Goal: Download file/media

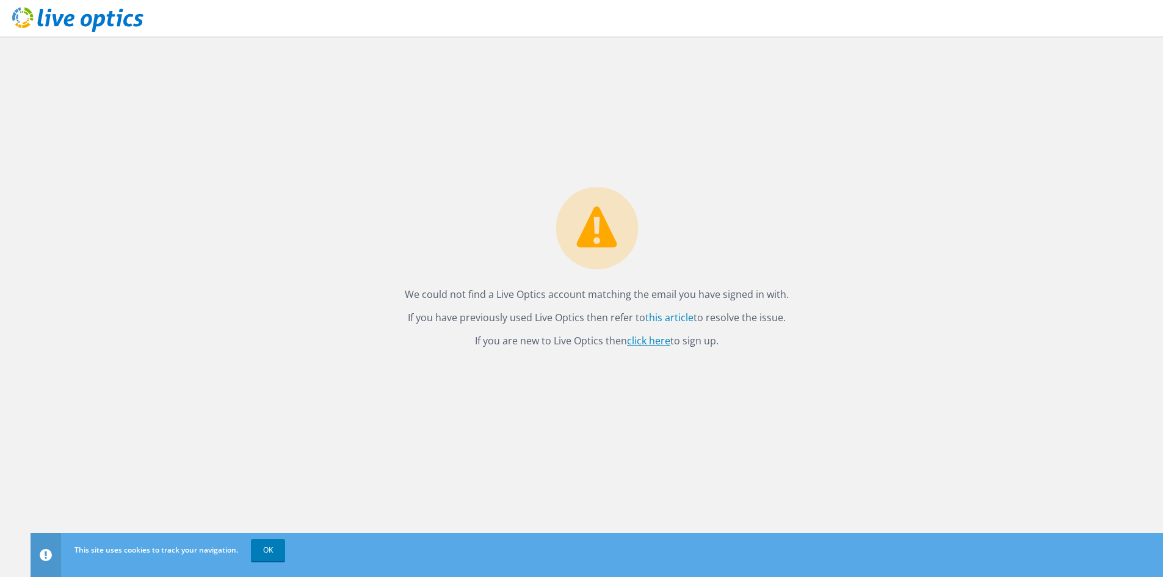
click at [656, 343] on link "click here" at bounding box center [648, 340] width 43 height 13
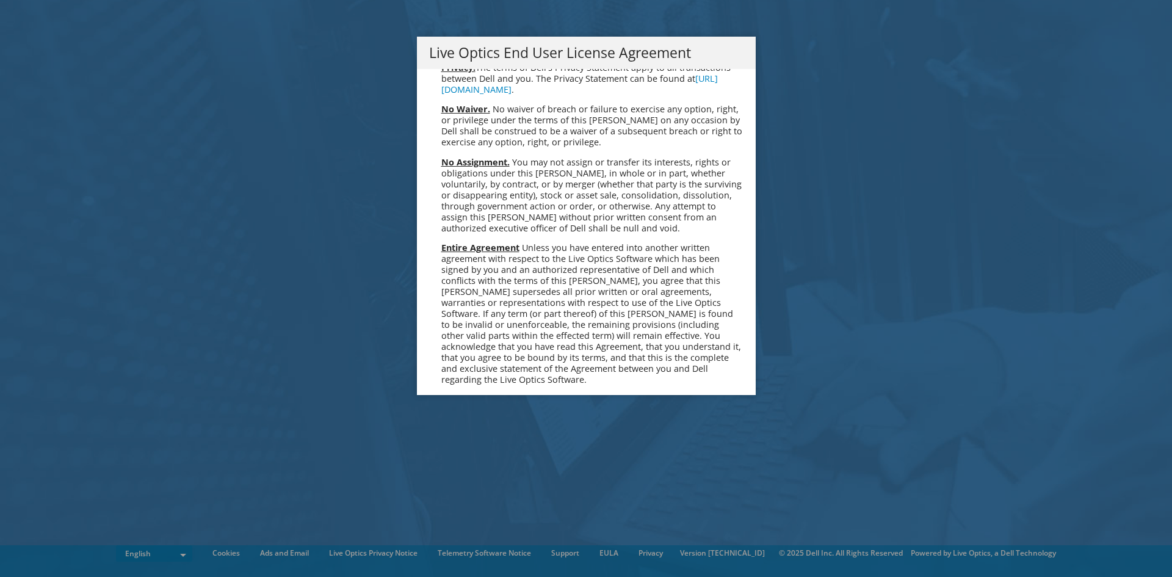
scroll to position [4617, 0]
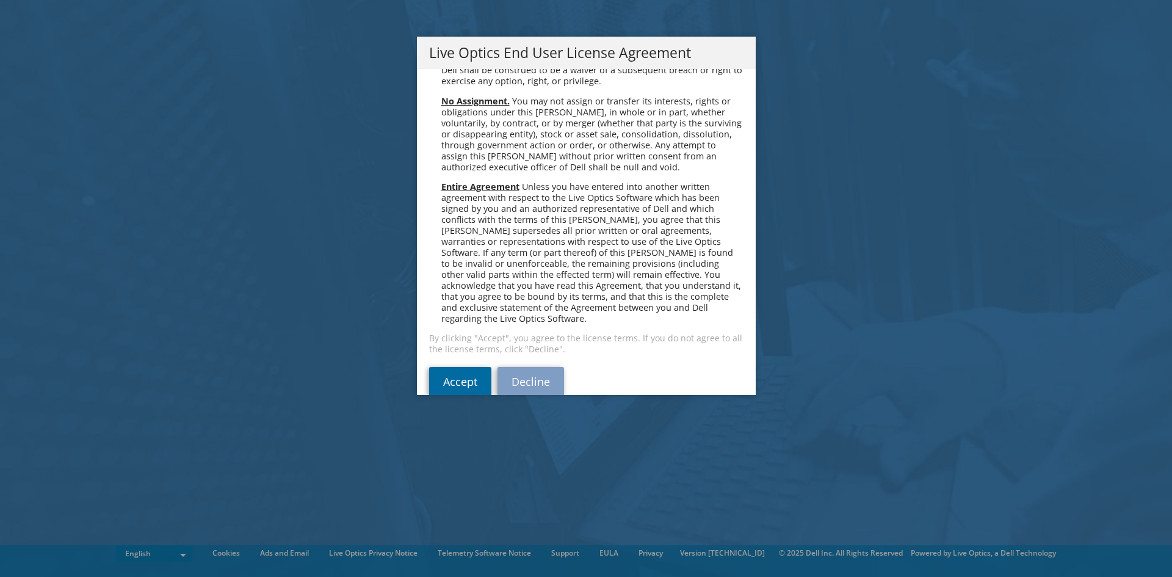
click at [446, 367] on link "Accept" at bounding box center [460, 381] width 62 height 29
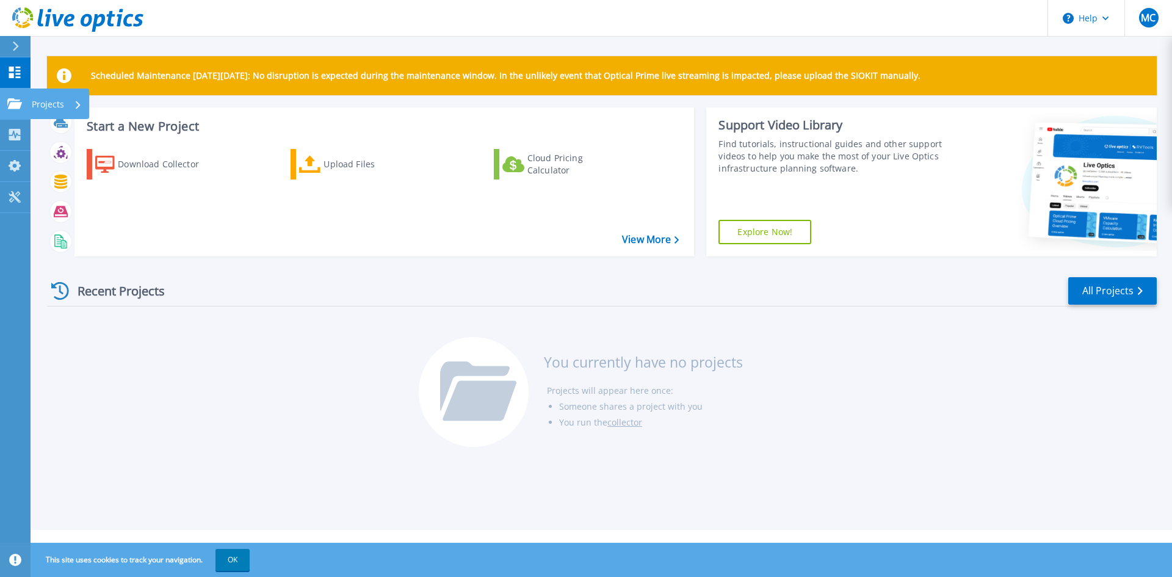
click at [15, 102] on icon at bounding box center [14, 103] width 15 height 10
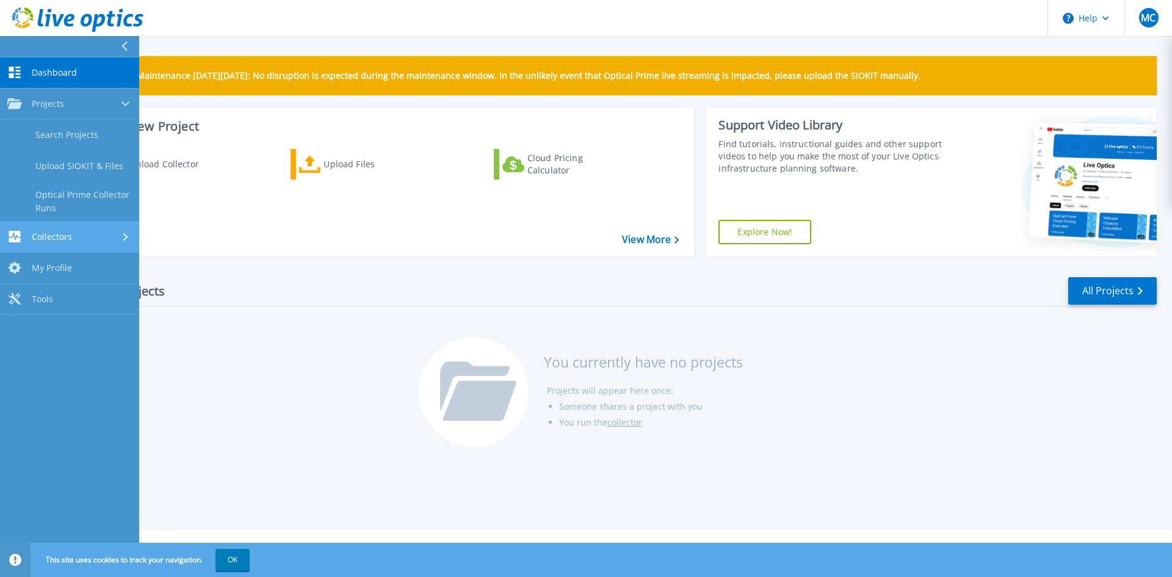
click at [78, 239] on div "Collectors" at bounding box center [69, 237] width 125 height 12
click at [72, 228] on link "My Profile My Profile" at bounding box center [69, 229] width 139 height 31
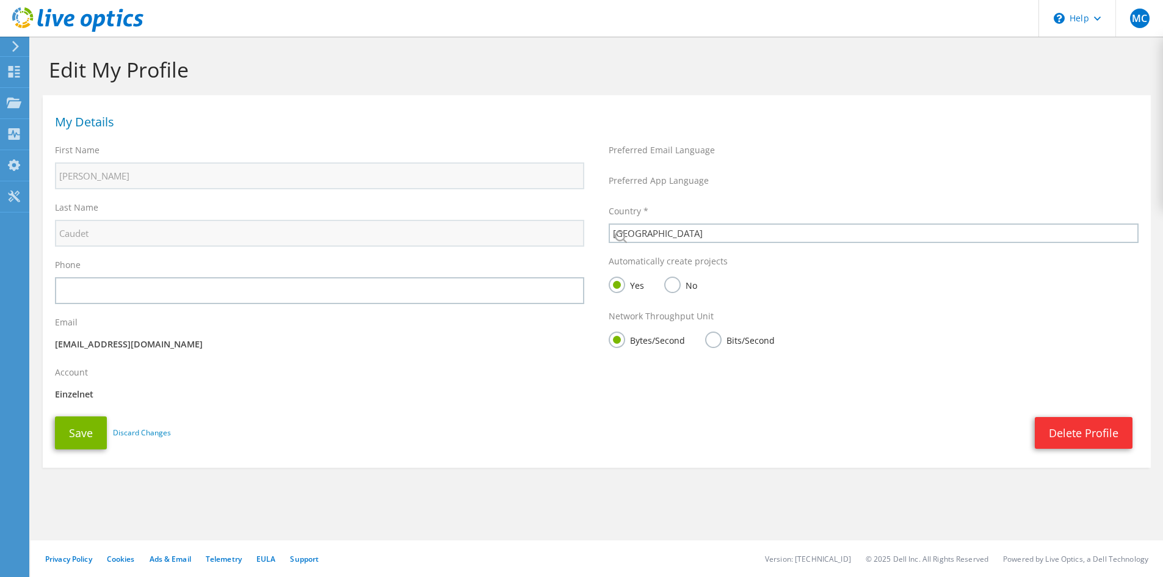
select select "67"
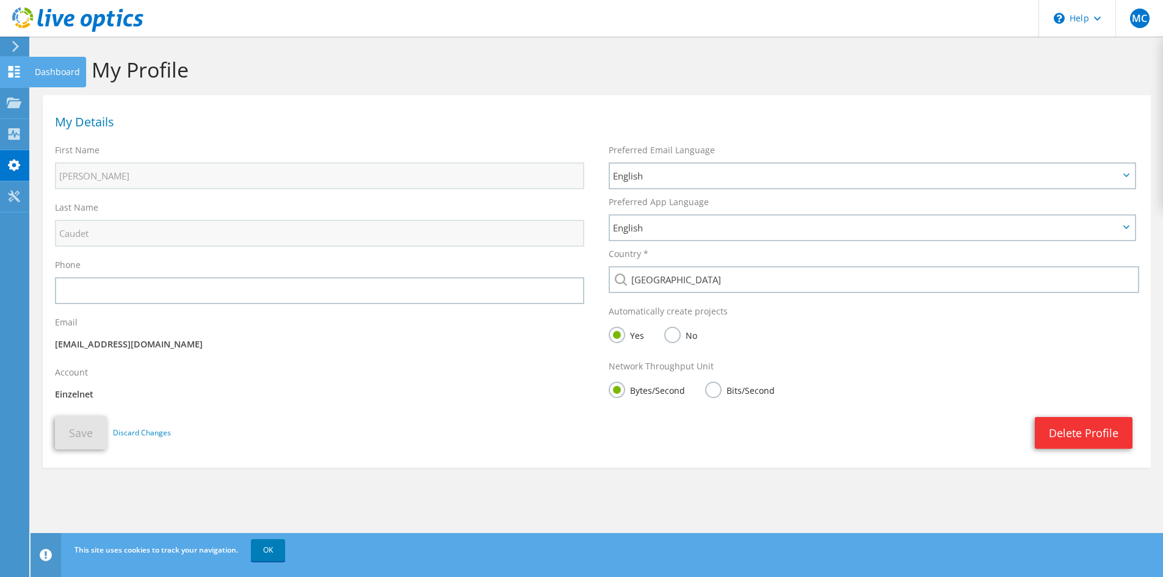
click at [15, 68] on icon at bounding box center [14, 72] width 15 height 12
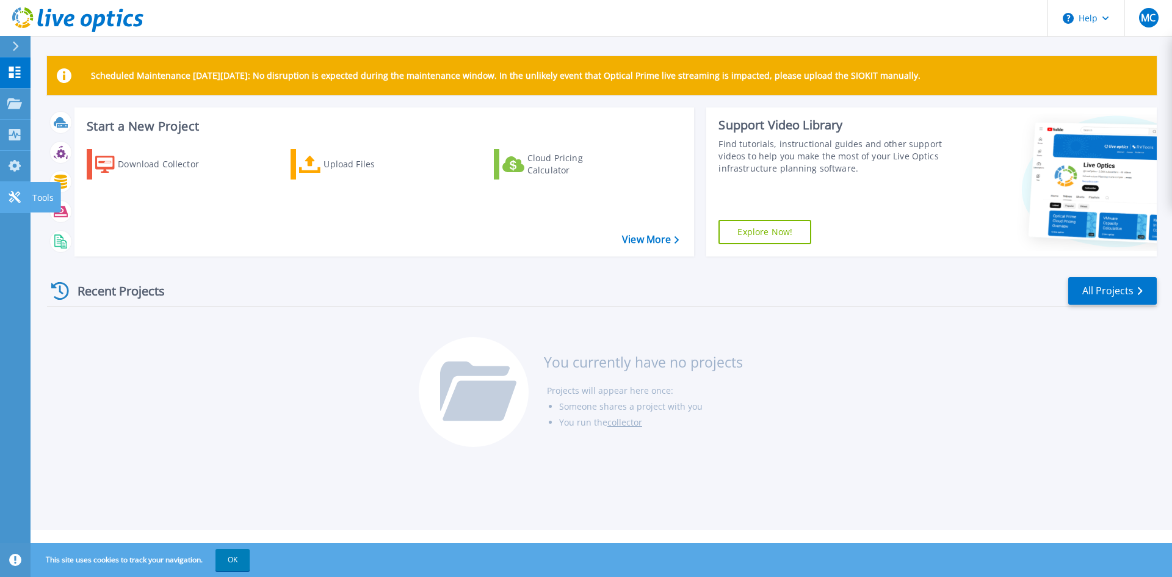
click at [13, 199] on icon at bounding box center [14, 197] width 15 height 12
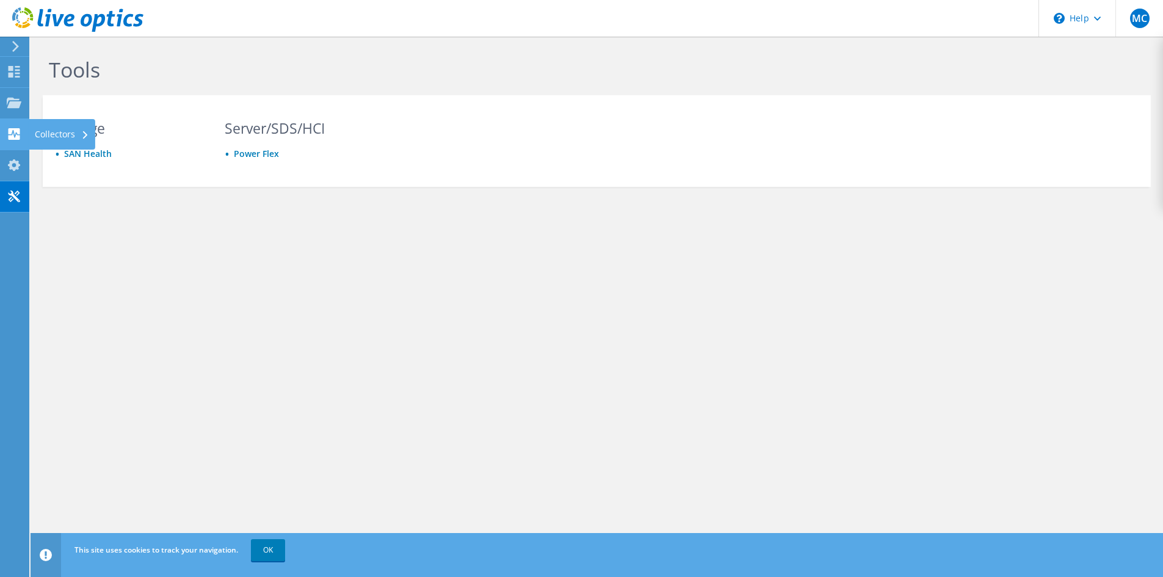
click at [11, 130] on use at bounding box center [15, 134] width 12 height 12
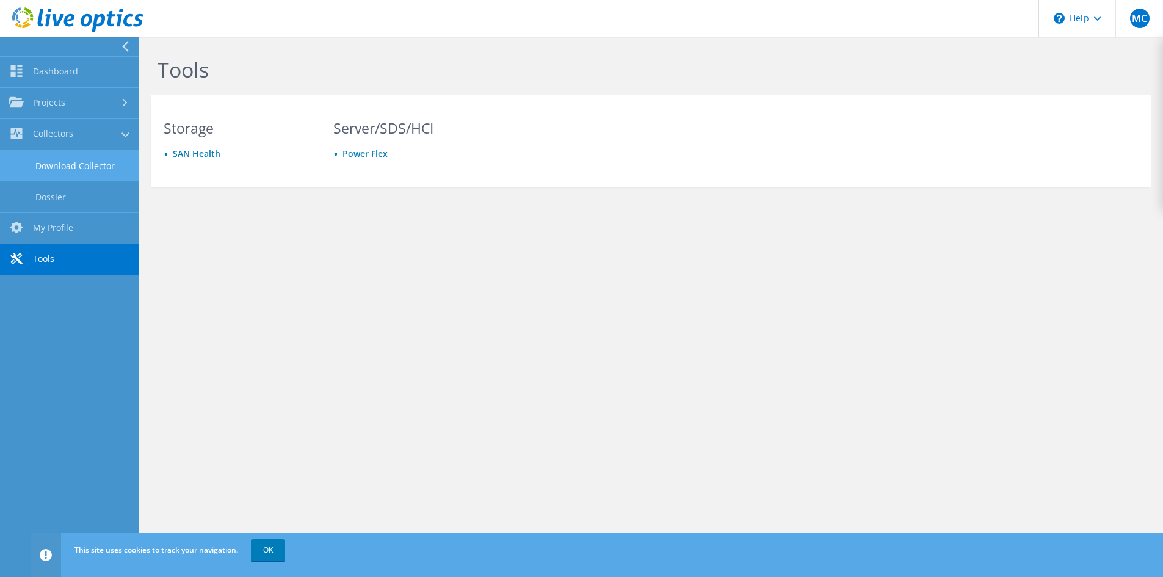
click at [87, 173] on link "Download Collector" at bounding box center [69, 165] width 139 height 31
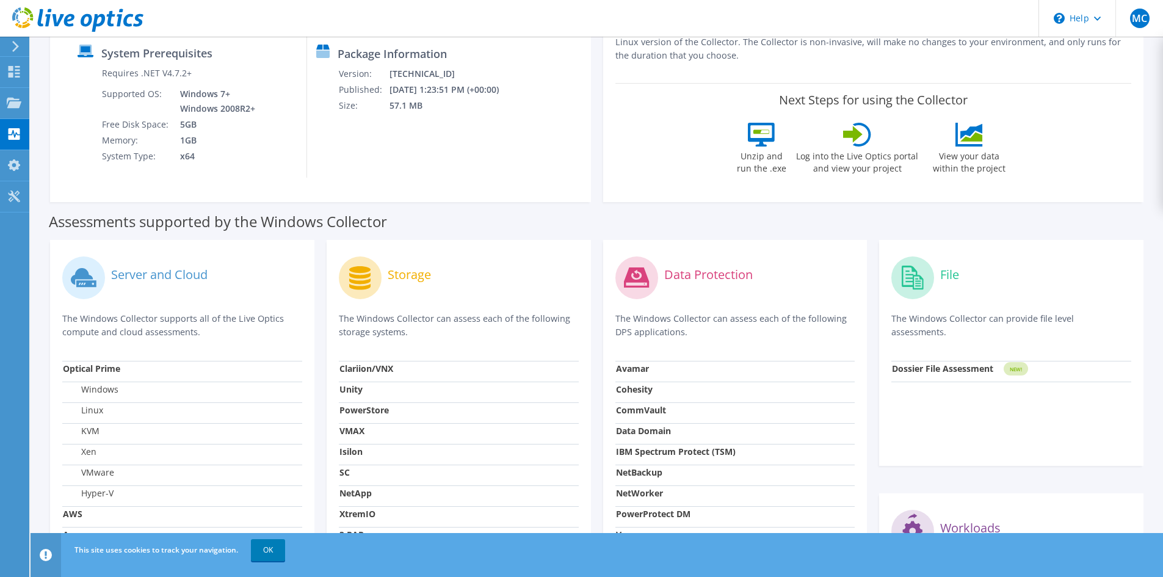
scroll to position [183, 0]
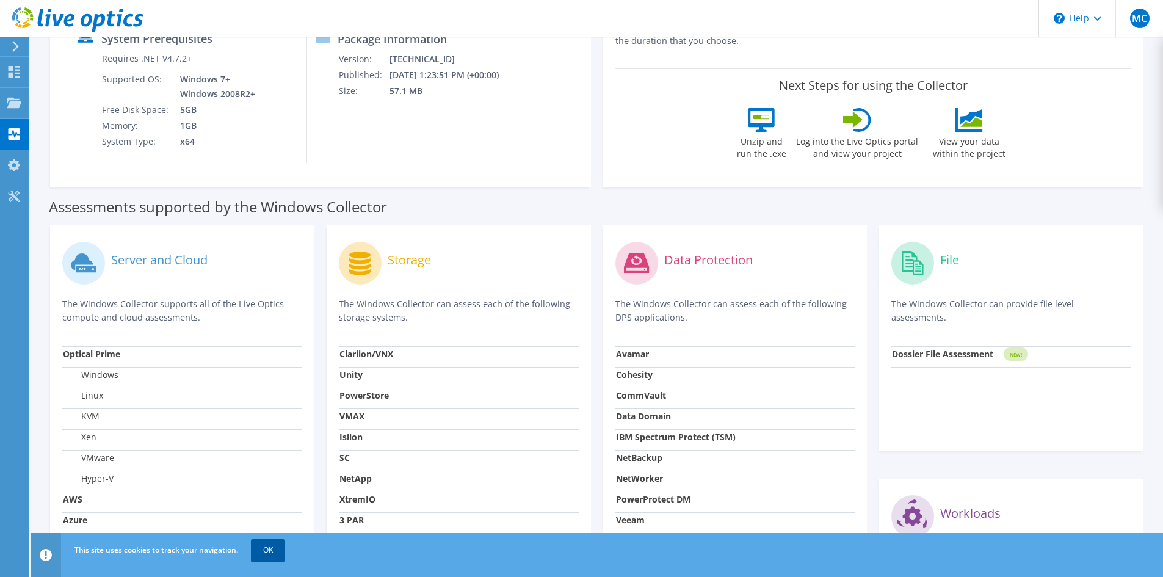
click at [271, 550] on link "OK" at bounding box center [268, 550] width 34 height 22
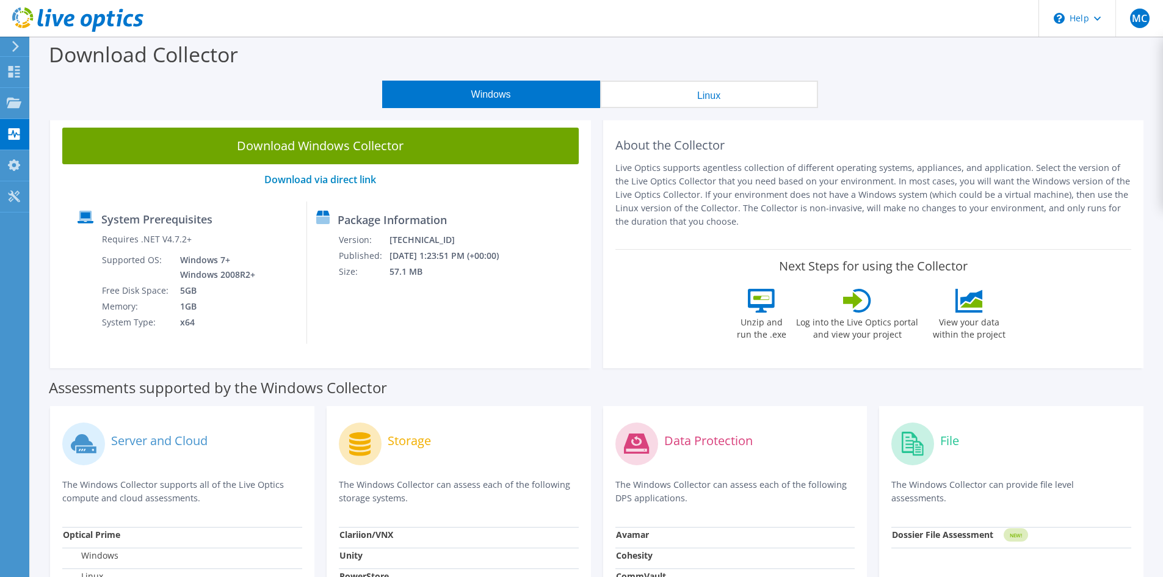
scroll to position [0, 0]
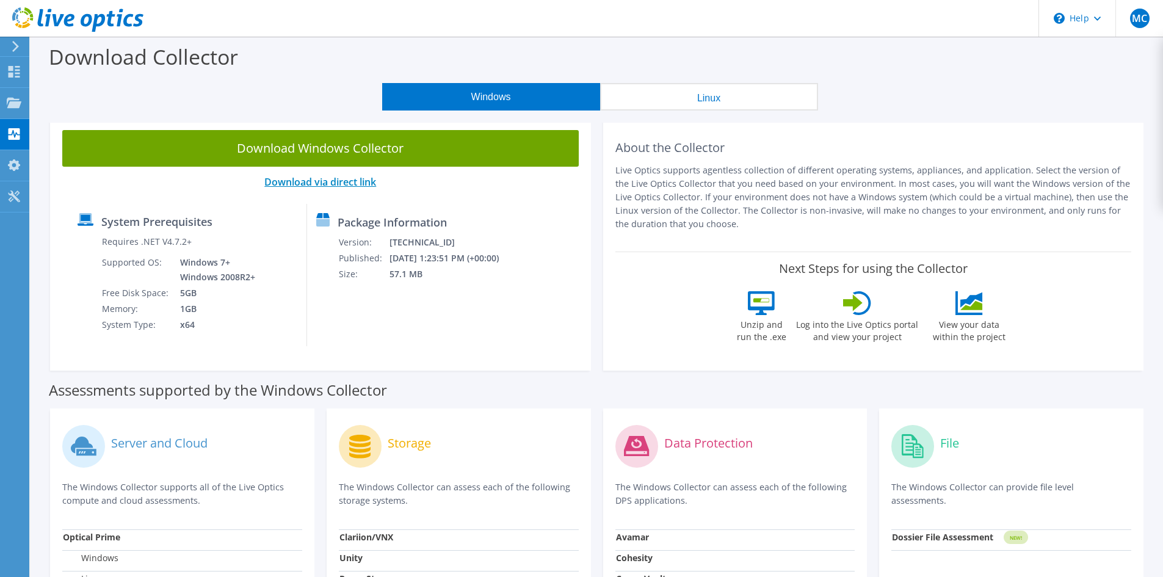
click at [371, 185] on link "Download via direct link" at bounding box center [320, 181] width 112 height 13
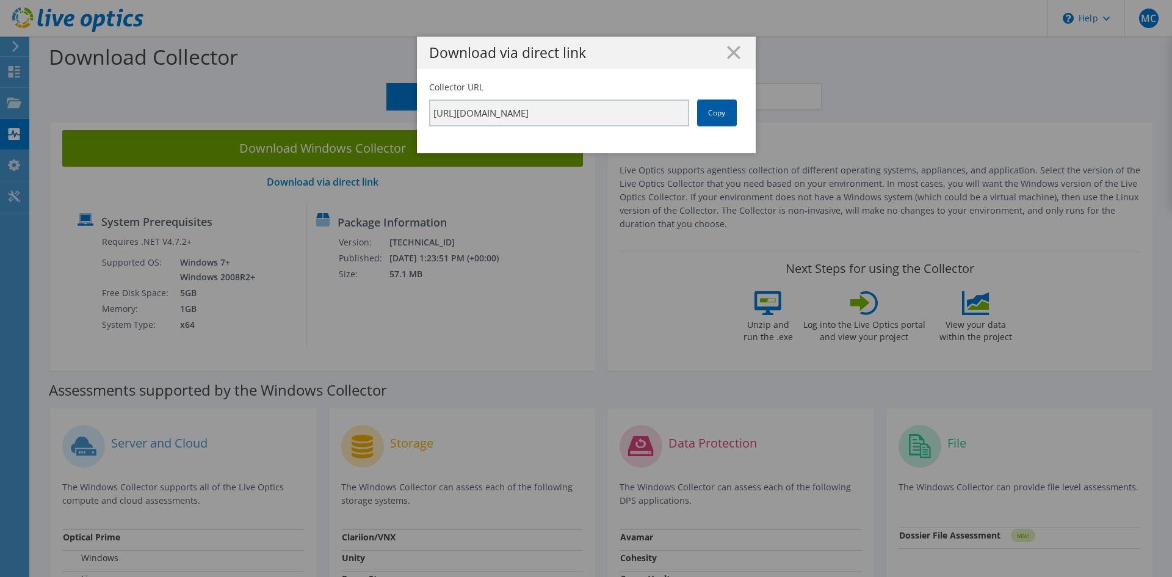
click at [723, 117] on link "Copy" at bounding box center [717, 113] width 40 height 27
click at [730, 49] on icon at bounding box center [733, 52] width 13 height 13
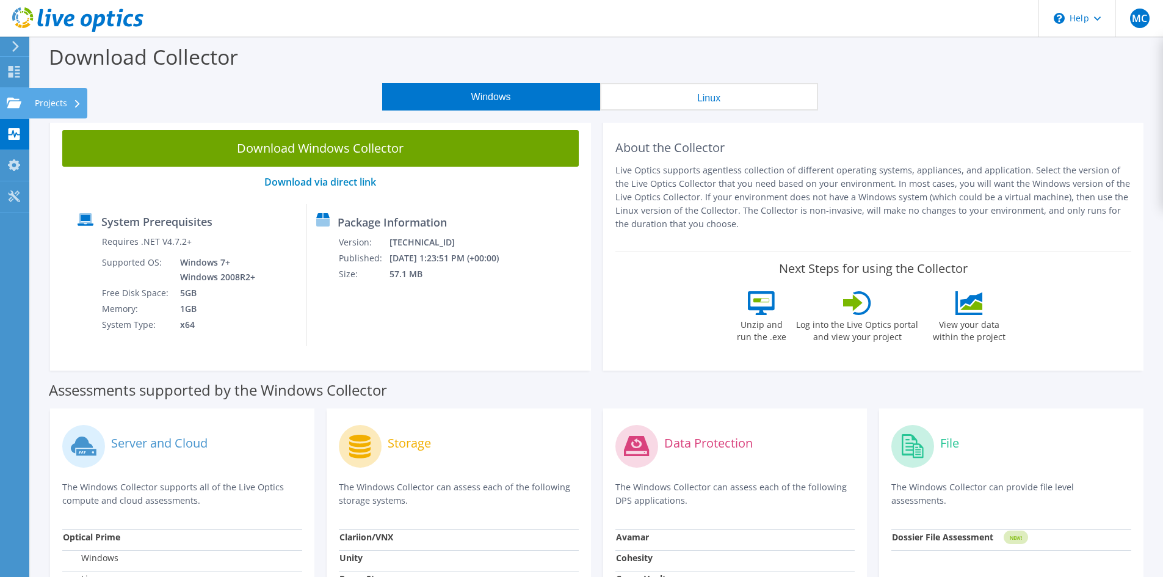
click at [16, 106] on use at bounding box center [14, 102] width 15 height 10
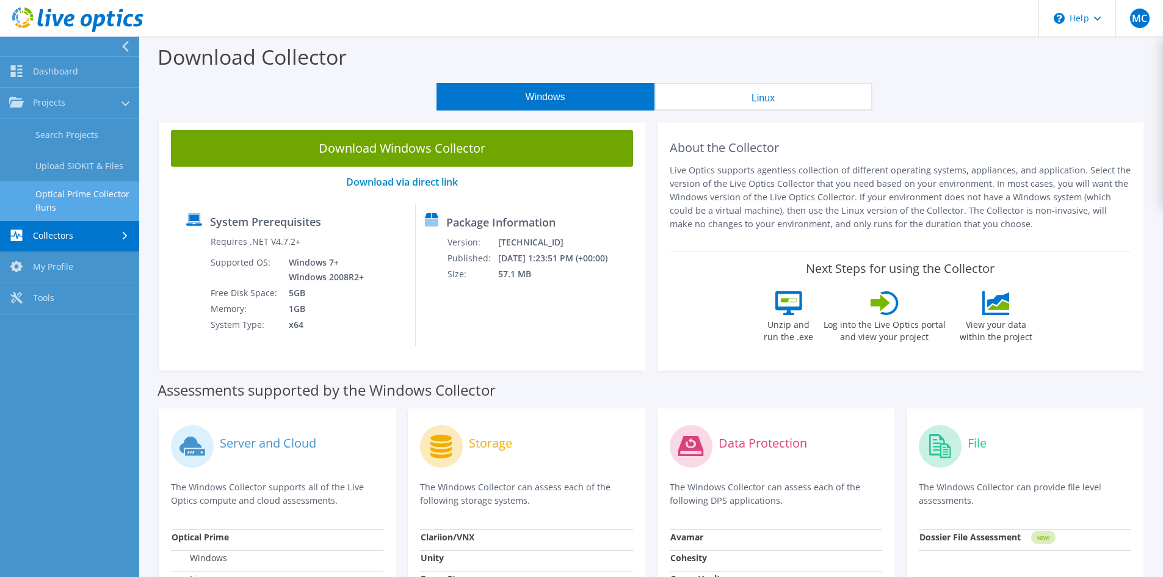
click at [94, 205] on link "Optical Prime Collector Runs" at bounding box center [69, 200] width 139 height 39
